Goal: Task Accomplishment & Management: Manage account settings

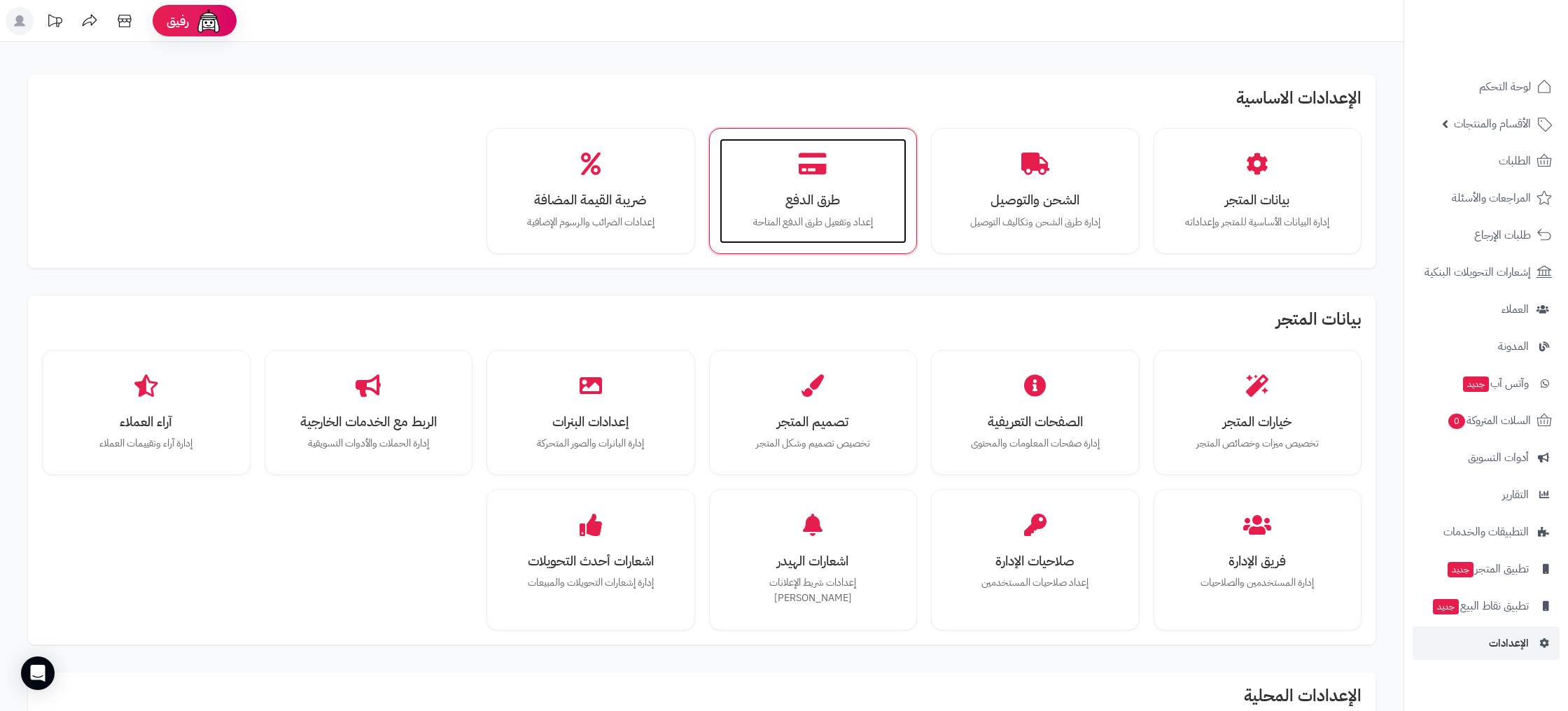
click at [852, 201] on h3 "طرق الدفع" at bounding box center [813, 200] width 159 height 15
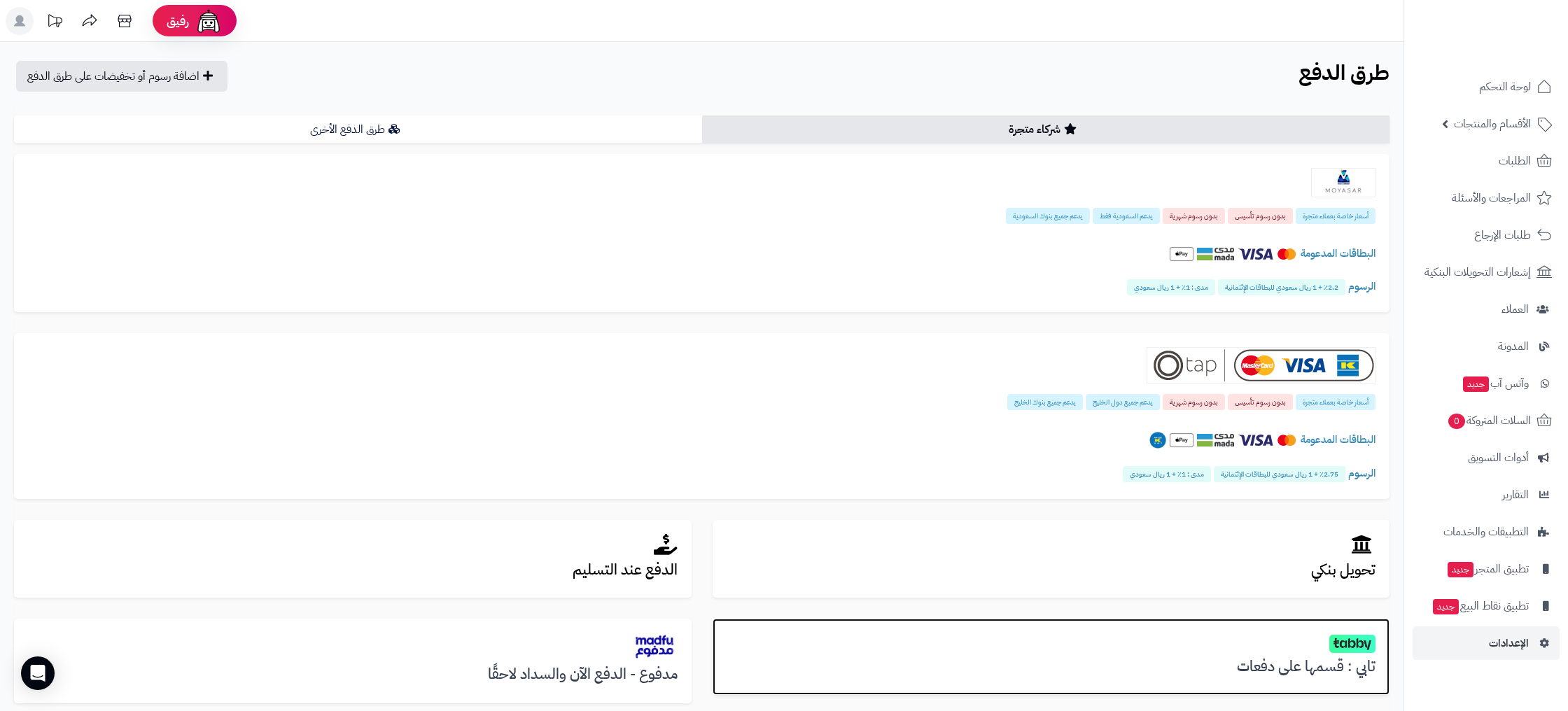
click at [1231, 644] on h2 at bounding box center [1050, 643] width 649 height 21
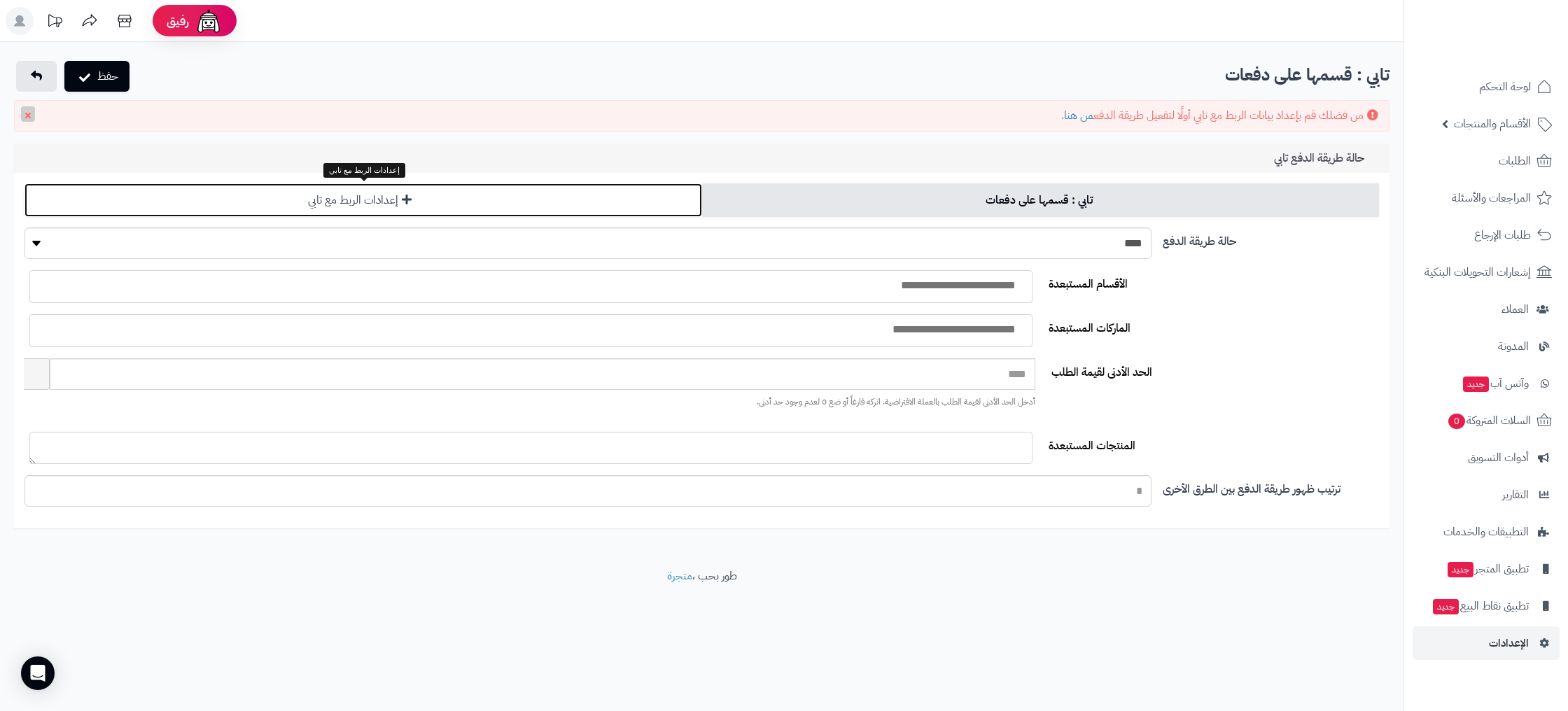
click at [518, 197] on link "إعدادات الربط مع تابي" at bounding box center [363, 200] width 678 height 33
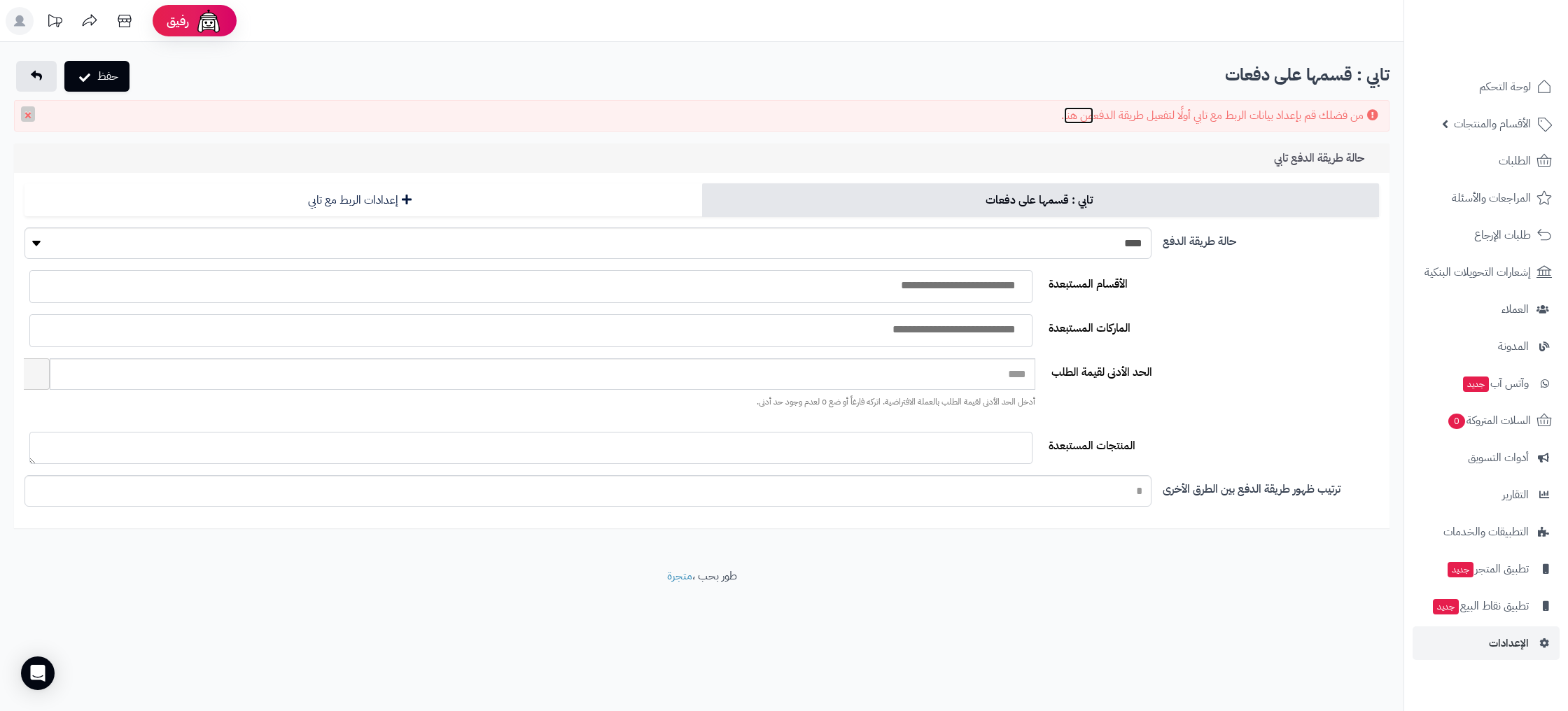
click at [1065, 117] on link "من هنا" at bounding box center [1078, 115] width 29 height 17
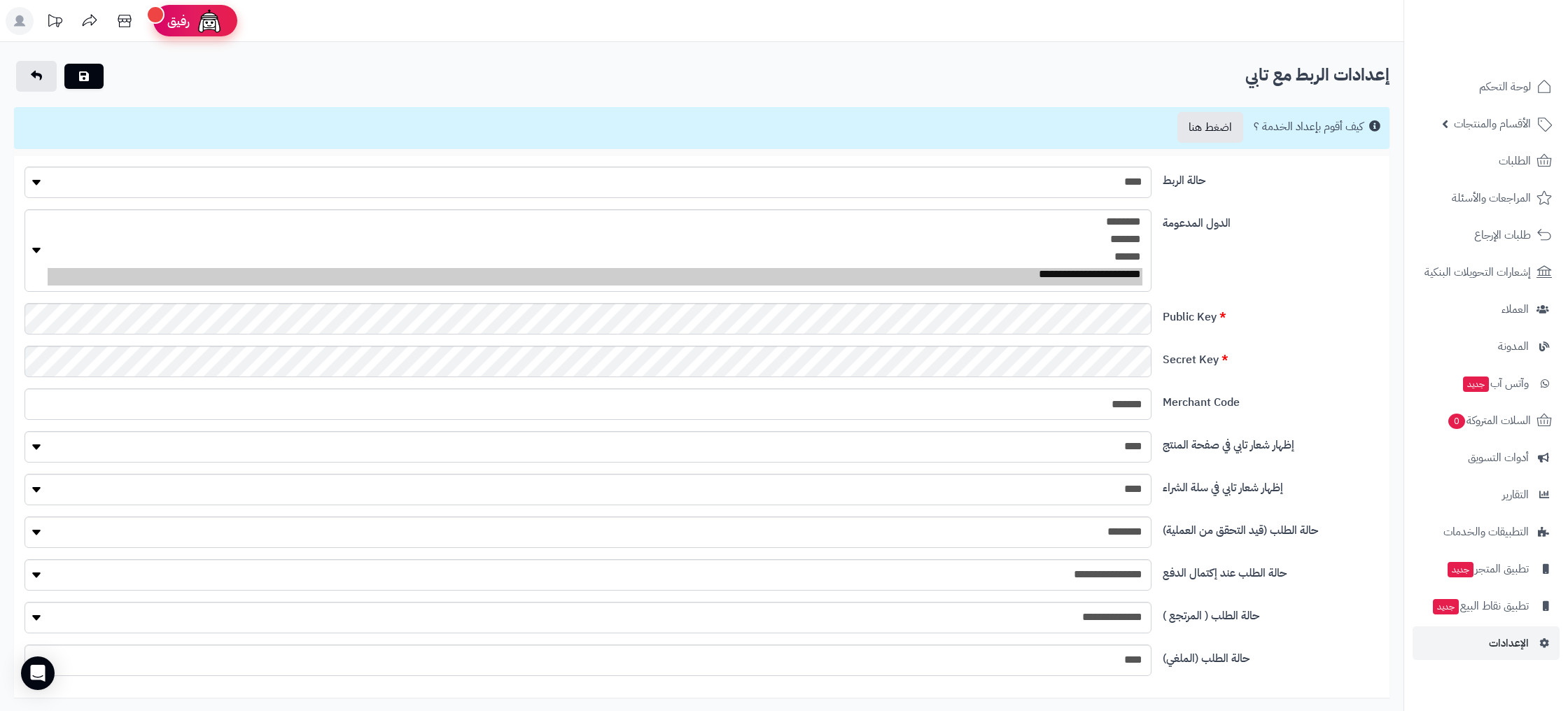
click at [164, 21] on link "رفيق !" at bounding box center [195, 21] width 84 height 32
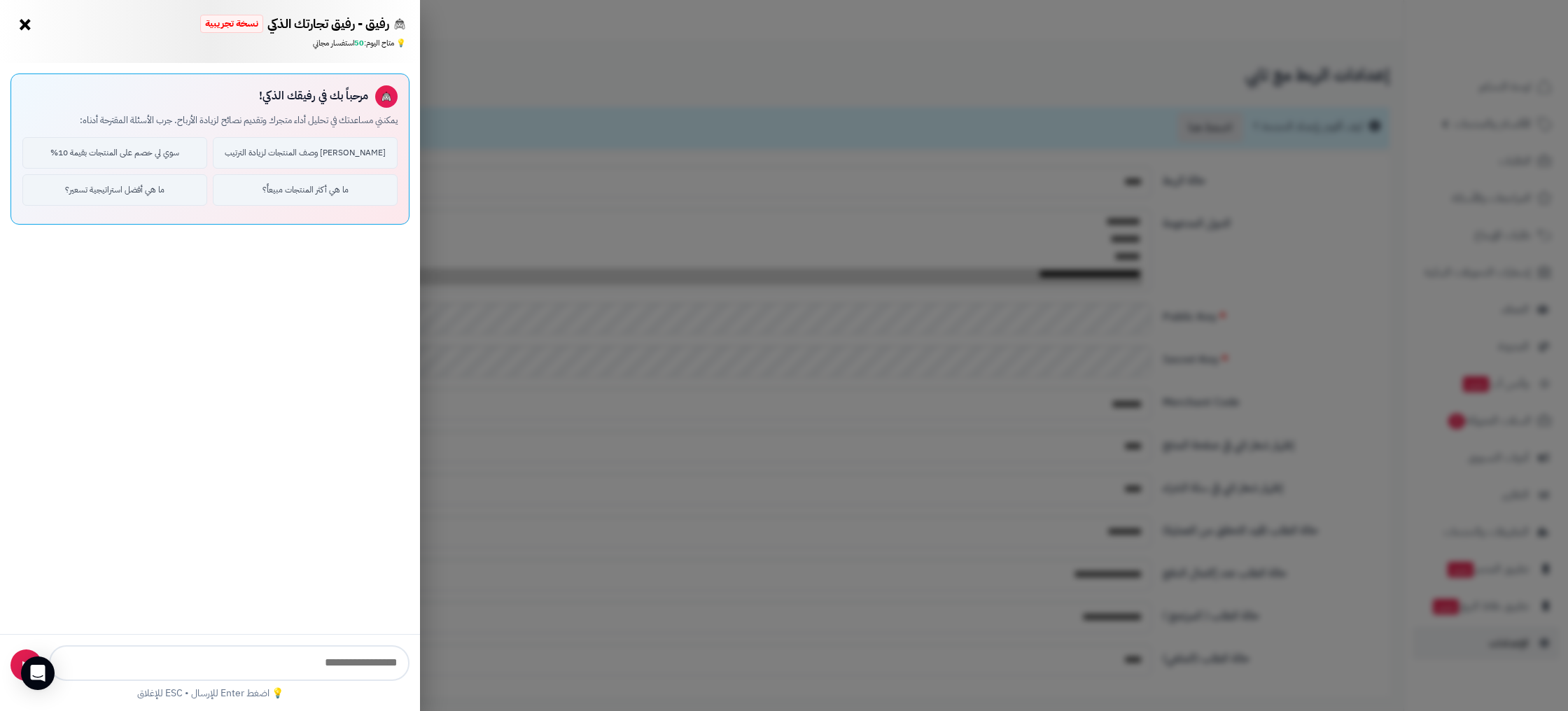
click at [30, 27] on button "×" at bounding box center [25, 25] width 22 height 22
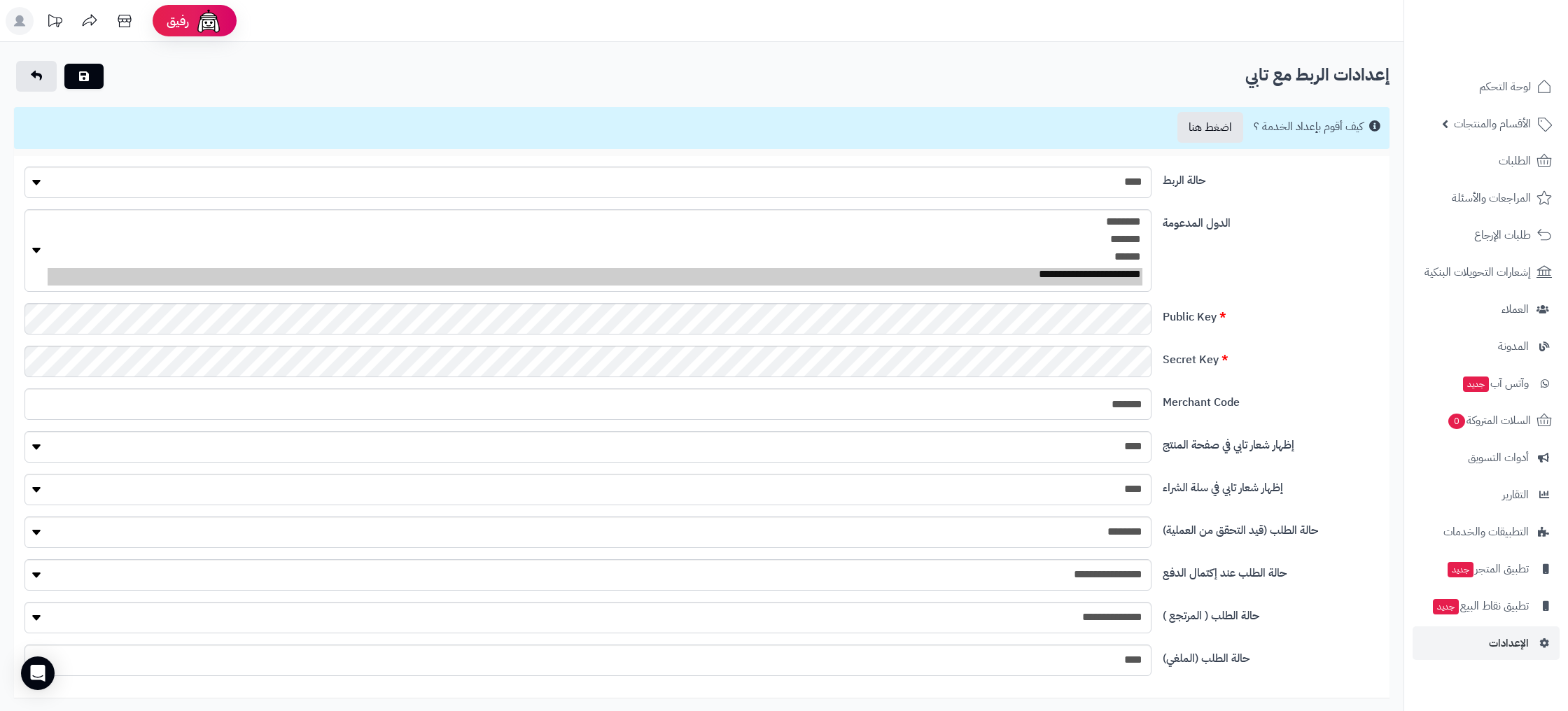
drag, startPoint x: 874, startPoint y: 75, endPoint x: 759, endPoint y: 44, distance: 119.1
click at [860, 72] on h2 "إعدادات الربط مع تابي" at bounding box center [702, 75] width 1375 height 29
click at [1233, 118] on link "اضغط هنا" at bounding box center [1210, 127] width 66 height 31
